Goal: Information Seeking & Learning: Understand process/instructions

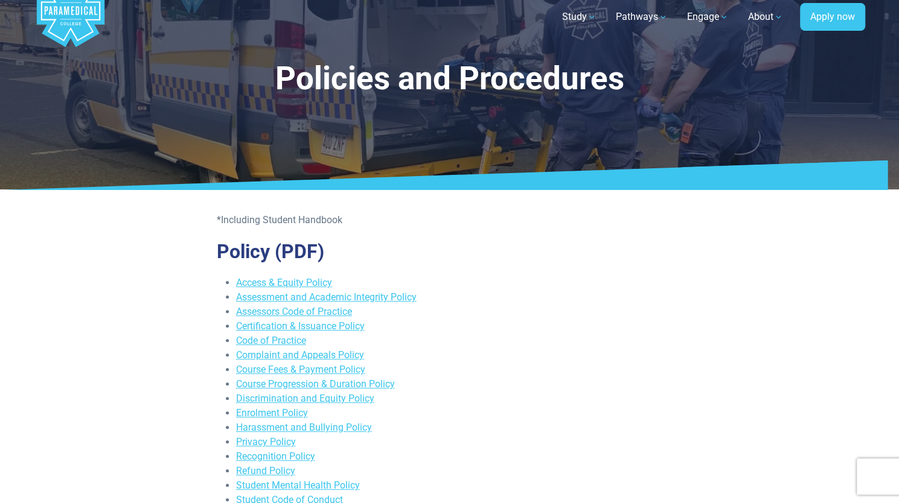
scroll to position [31, 0]
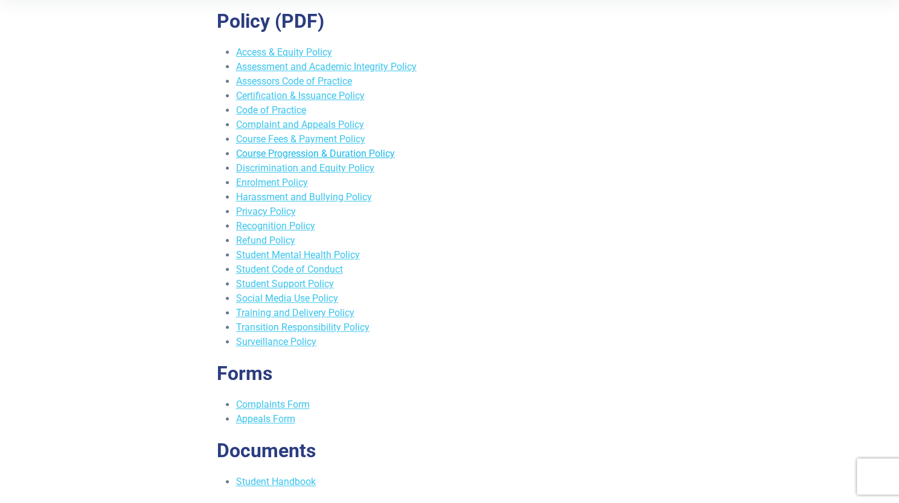
scroll to position [265, 0]
